Goal: Task Accomplishment & Management: Manage account settings

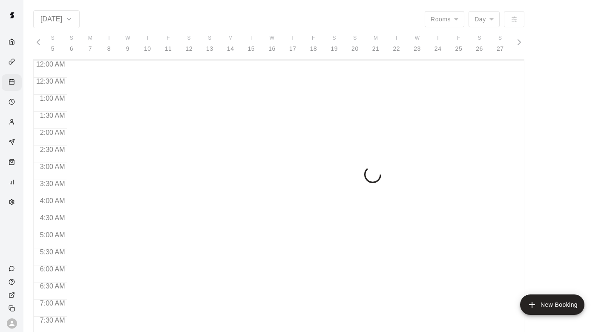
scroll to position [456, 0]
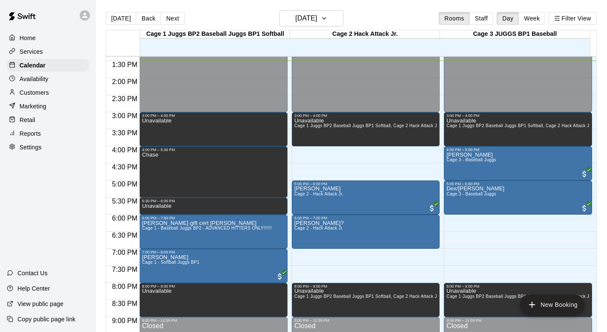
click at [31, 91] on p "Customers" at bounding box center [34, 92] width 29 height 9
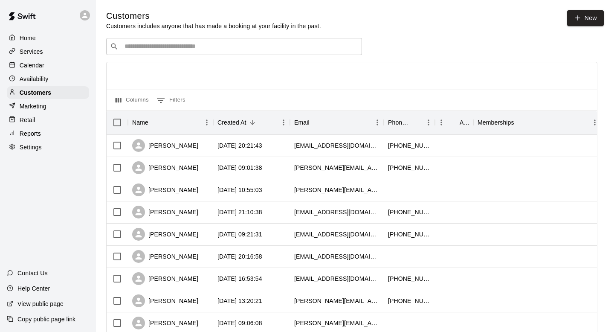
click at [128, 47] on input "Search customers by name or email" at bounding box center [240, 46] width 236 height 9
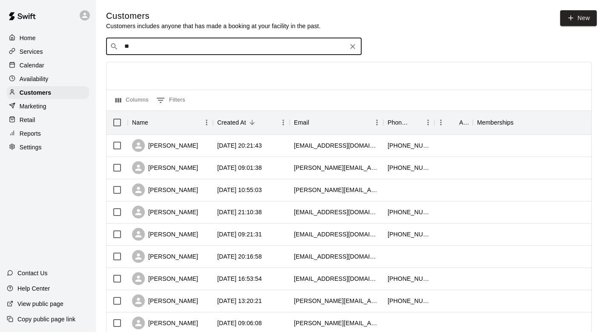
type input "***"
click at [139, 60] on p "[PERSON_NAME]" at bounding box center [156, 64] width 52 height 9
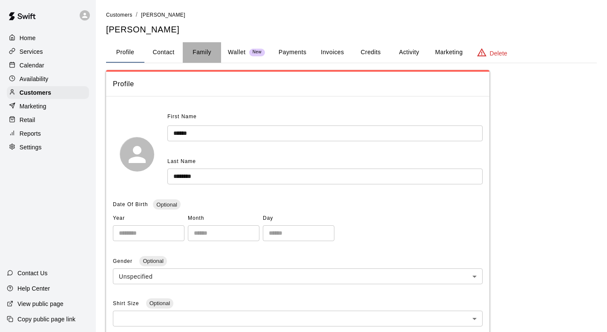
click at [199, 53] on button "Family" at bounding box center [202, 52] width 38 height 20
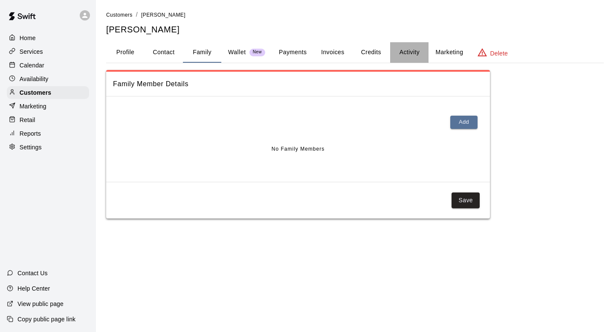
click at [298, 47] on button "Activity" at bounding box center [409, 52] width 38 height 20
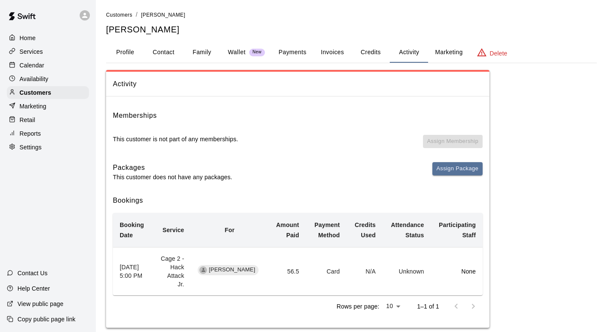
click at [40, 67] on p "Calendar" at bounding box center [32, 65] width 25 height 9
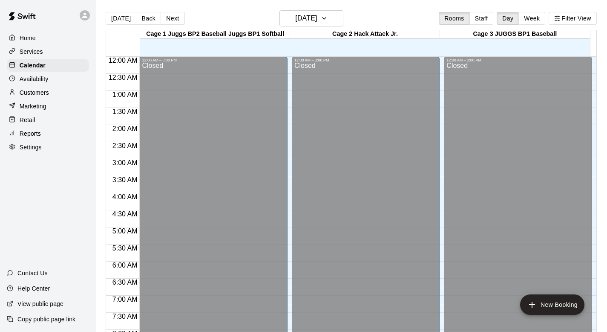
scroll to position [460, 0]
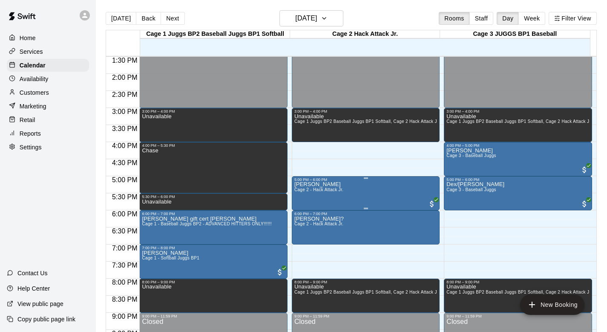
click at [298, 184] on p "[PERSON_NAME]" at bounding box center [318, 184] width 49 height 0
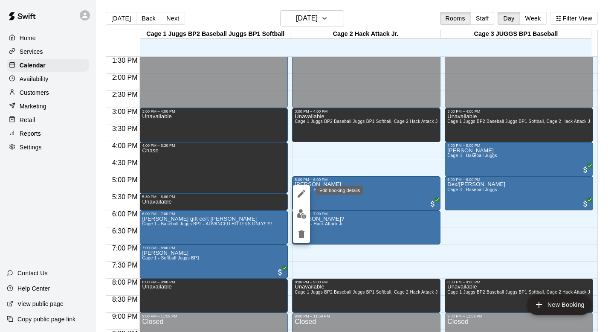
click at [297, 192] on icon "edit" at bounding box center [301, 193] width 10 height 10
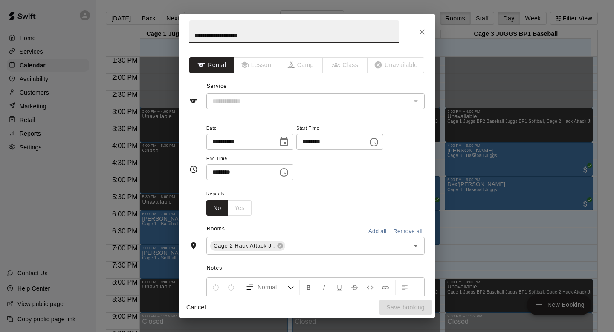
type input "**********"
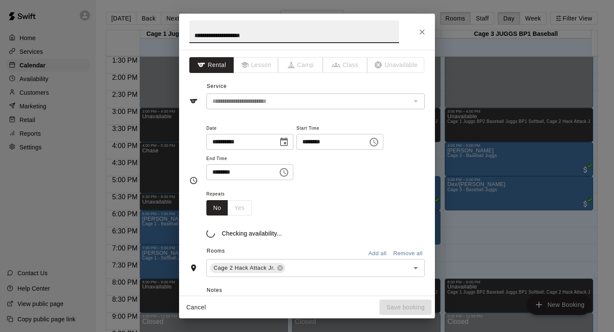
type input "**********"
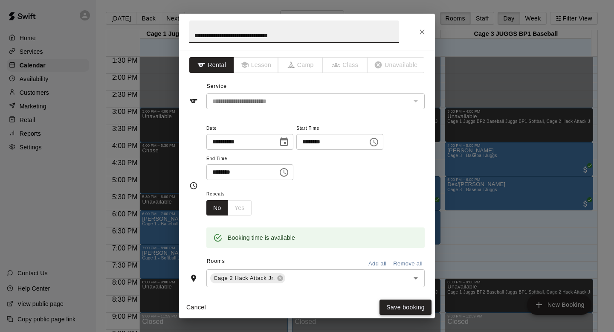
type input "**********"
click at [298, 295] on button "Save booking" at bounding box center [405, 307] width 52 height 16
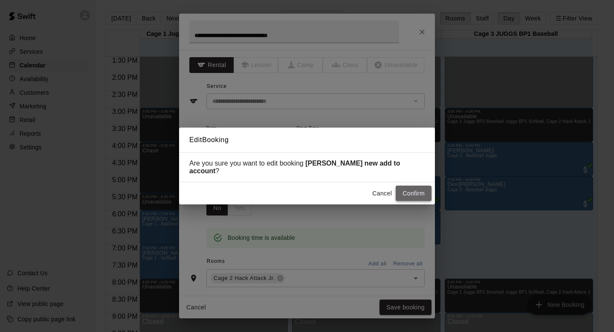
click at [298, 188] on button "Confirm" at bounding box center [413, 193] width 36 height 16
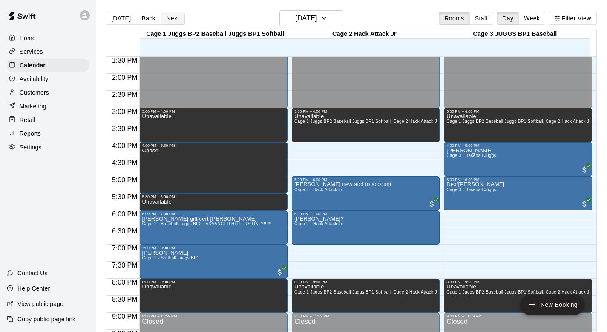
click at [176, 18] on button "Next" at bounding box center [173, 18] width 24 height 13
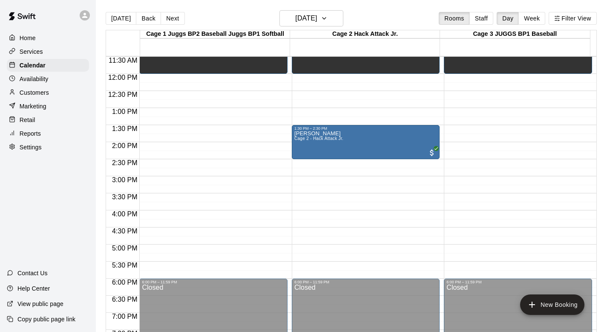
scroll to position [393, 0]
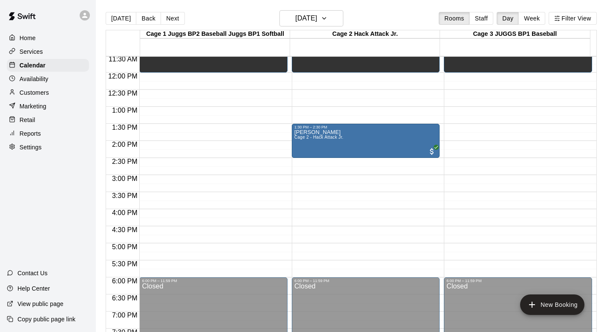
click at [25, 89] on p "Customers" at bounding box center [34, 92] width 29 height 9
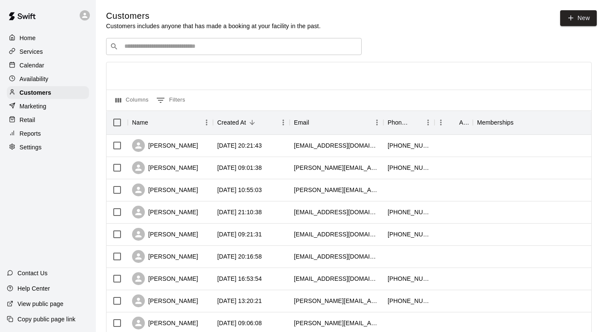
click at [131, 47] on input "Search customers by name or email" at bounding box center [240, 46] width 236 height 9
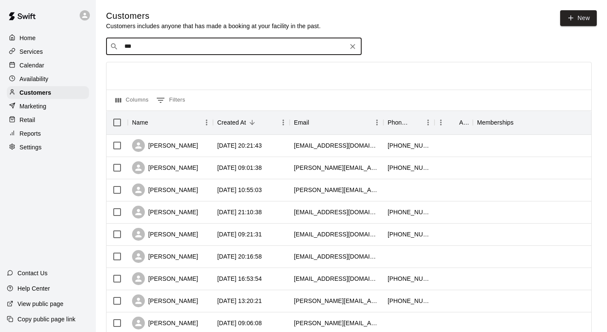
type input "****"
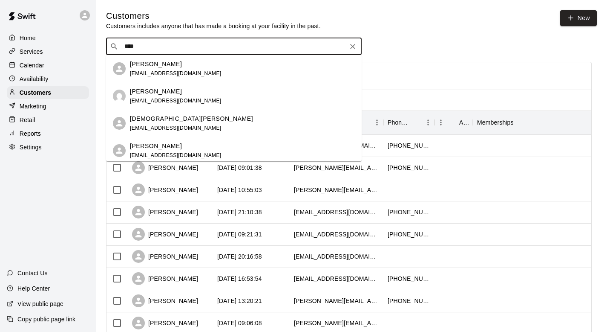
click at [139, 68] on p "[PERSON_NAME]" at bounding box center [156, 64] width 52 height 9
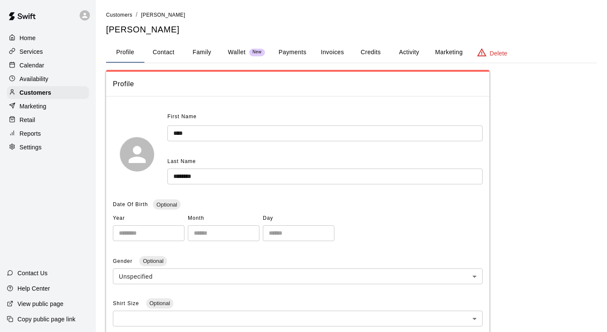
click at [199, 50] on button "Family" at bounding box center [202, 52] width 38 height 20
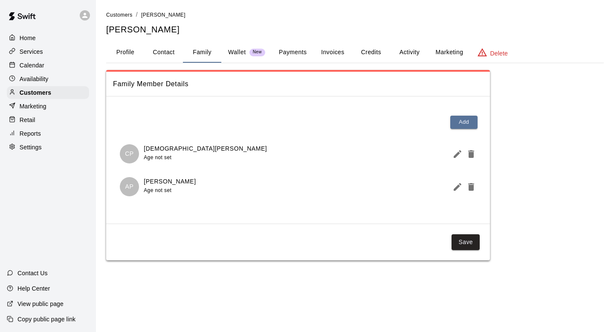
click at [298, 49] on button "Activity" at bounding box center [409, 52] width 38 height 20
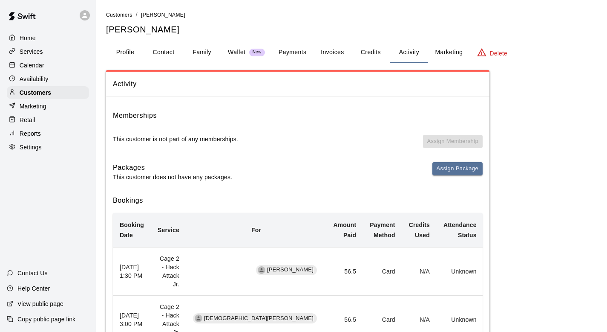
scroll to position [61, 0]
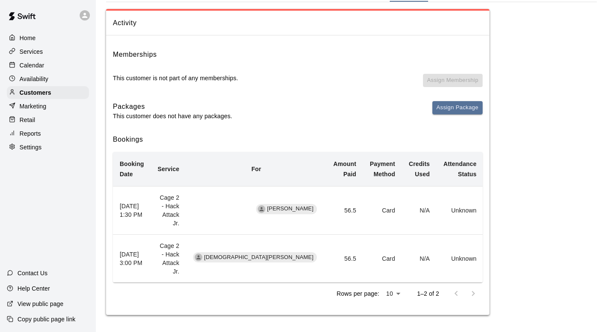
click at [35, 62] on p "Calendar" at bounding box center [32, 65] width 25 height 9
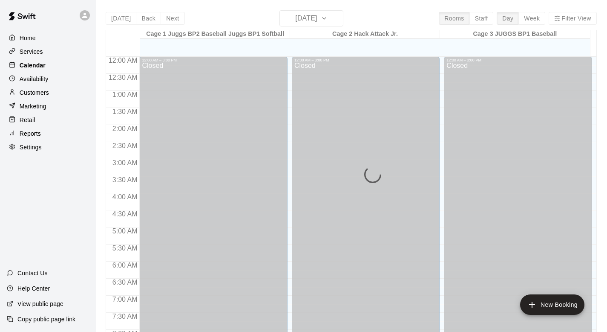
scroll to position [461, 0]
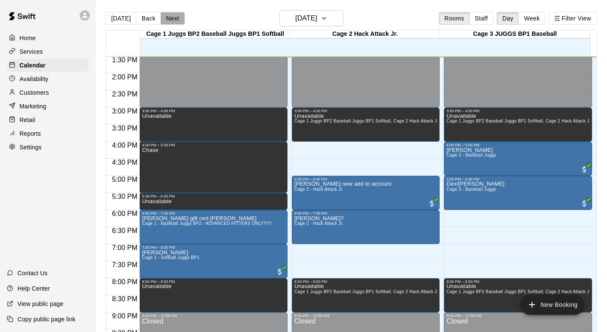
click at [169, 18] on button "Next" at bounding box center [173, 18] width 24 height 13
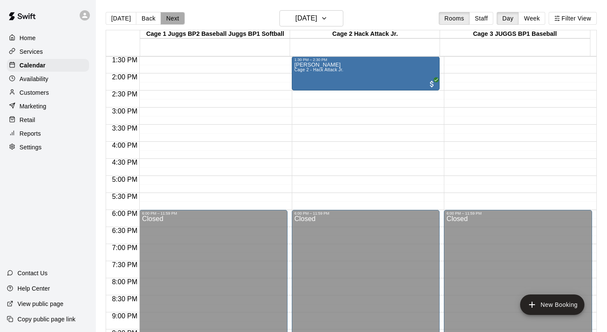
click at [169, 18] on button "Next" at bounding box center [173, 18] width 24 height 13
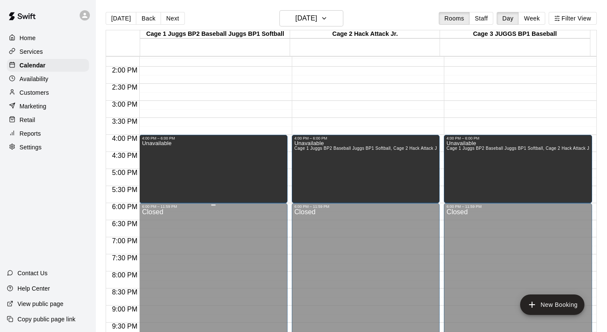
scroll to position [534, 0]
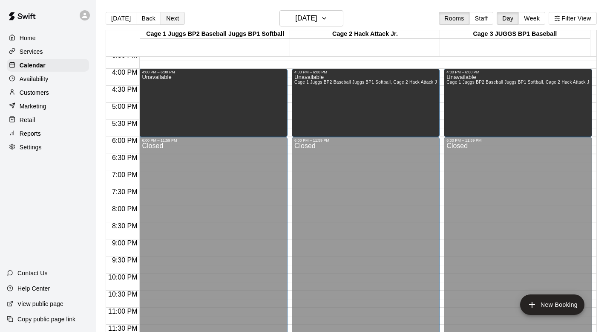
click at [169, 18] on button "Next" at bounding box center [173, 18] width 24 height 13
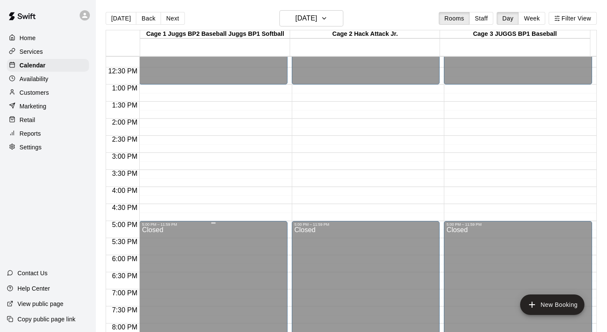
scroll to position [368, 0]
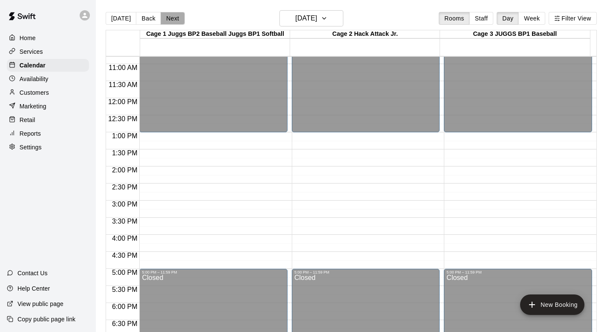
click at [167, 17] on button "Next" at bounding box center [173, 18] width 24 height 13
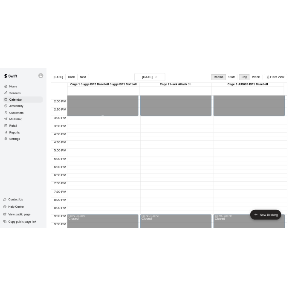
scroll to position [451, 0]
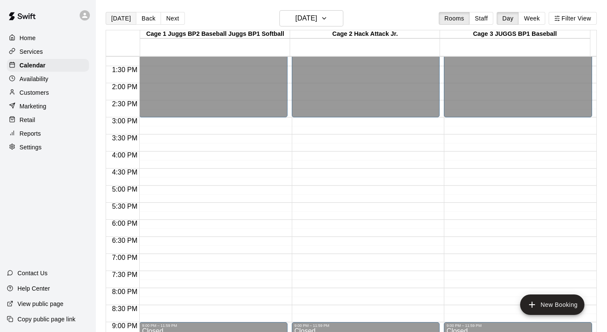
click at [120, 16] on button "[DATE]" at bounding box center [121, 18] width 31 height 13
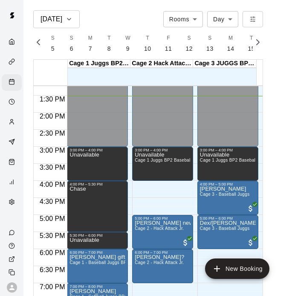
scroll to position [0, 3568]
